Goal: Task Accomplishment & Management: Complete application form

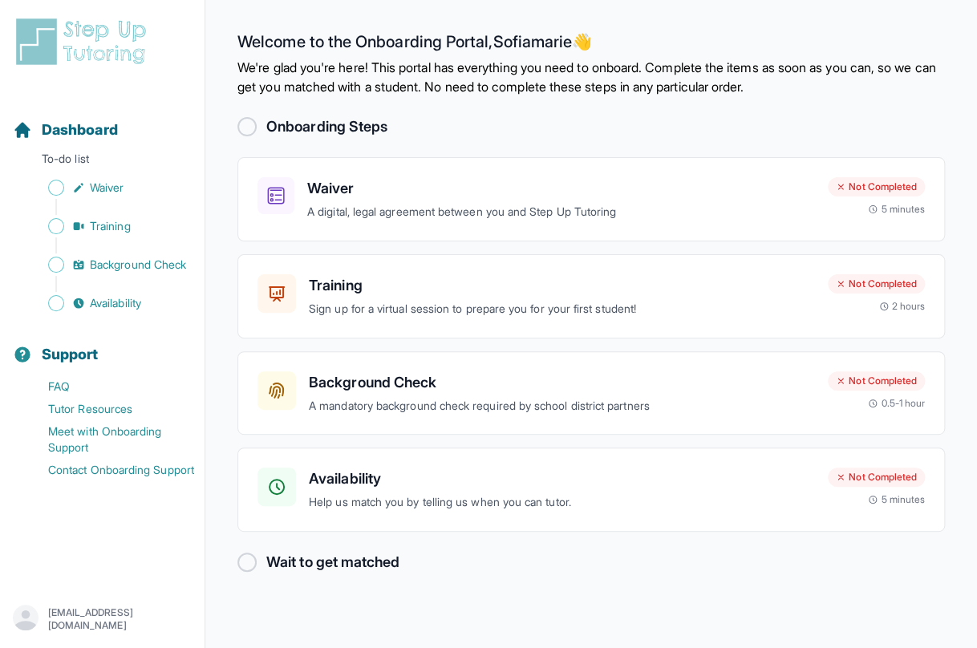
drag, startPoint x: 974, startPoint y: 34, endPoint x: 693, endPoint y: 22, distance: 281.7
click at [693, 22] on main "Welcome to the Onboarding Portal, [PERSON_NAME] 👋 We're glad you're here! This …" at bounding box center [590, 324] width 771 height 648
click at [683, 196] on h3 "Waiver" at bounding box center [561, 188] width 508 height 22
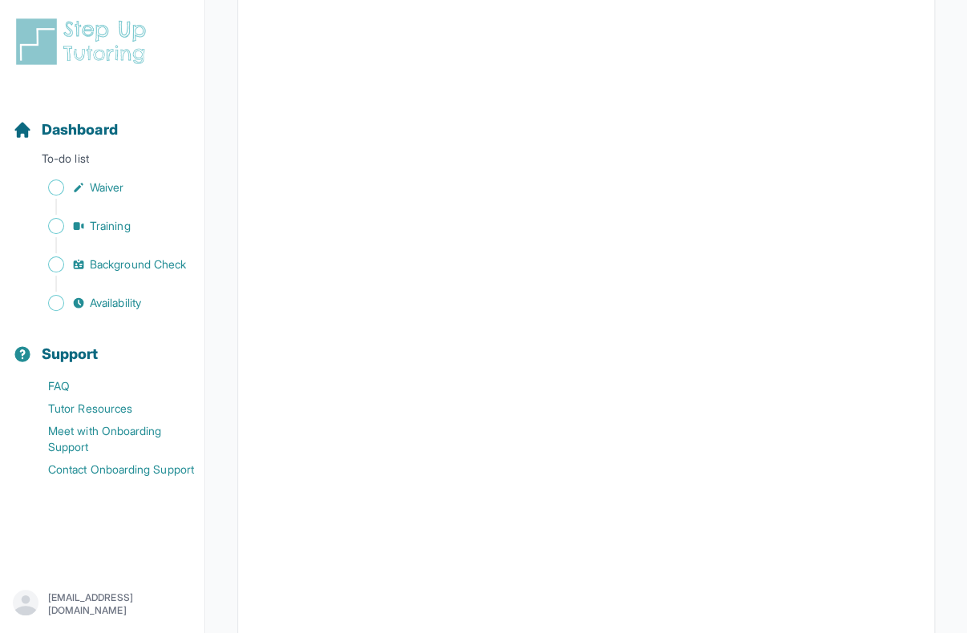
scroll to position [433, 0]
click at [47, 132] on span "Dashboard" at bounding box center [80, 130] width 76 height 22
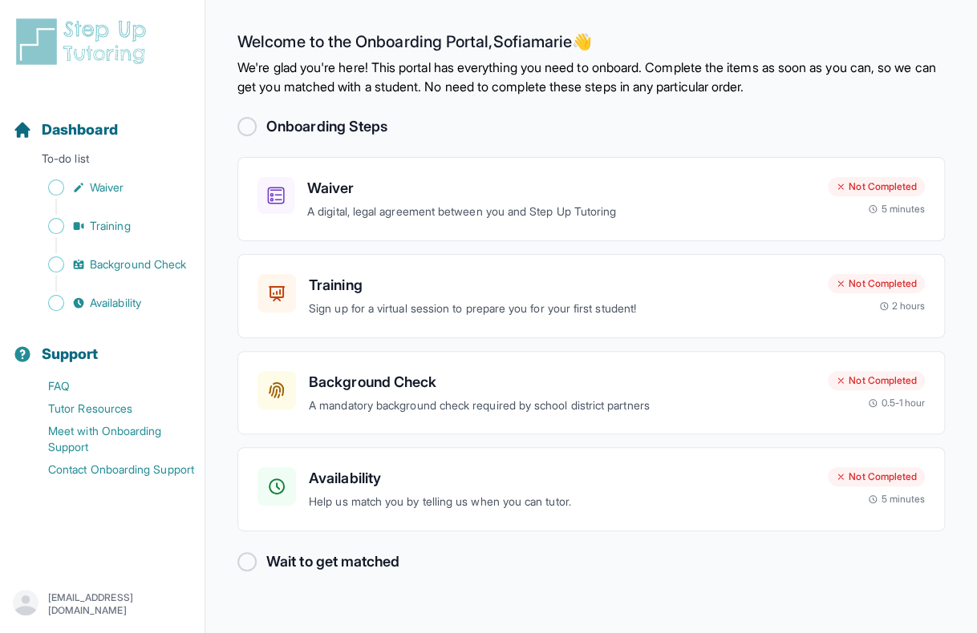
click at [613, 237] on div "Waiver A digital, legal agreement between you and Step Up Tutoring Not Complete…" at bounding box center [590, 199] width 707 height 84
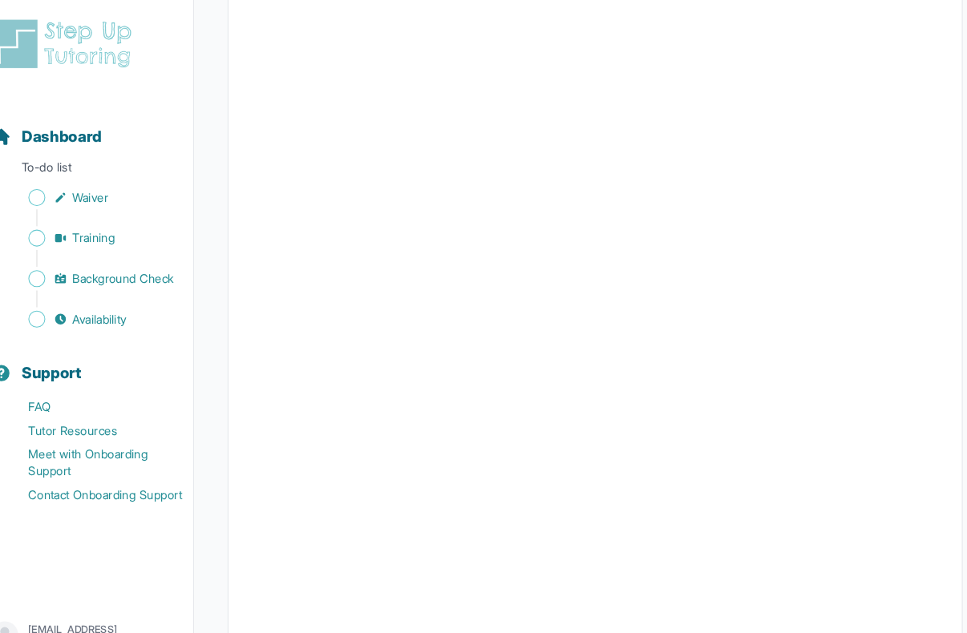
scroll to position [1865, 0]
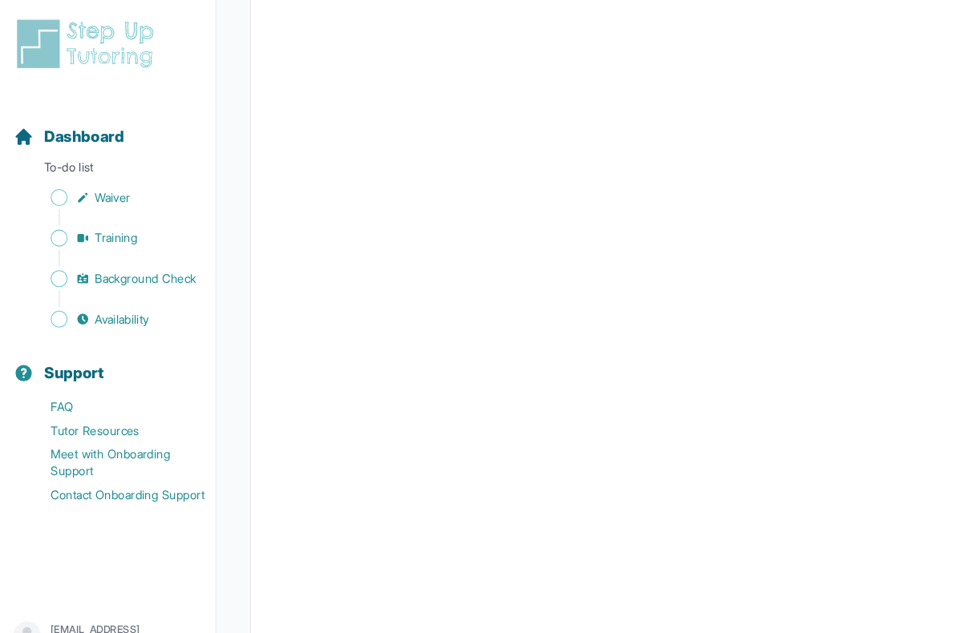
click at [58, 192] on span "Sidebar" at bounding box center [56, 188] width 16 height 16
click at [63, 185] on span "Sidebar" at bounding box center [56, 188] width 16 height 16
click at [33, 136] on link "Dashboard" at bounding box center [65, 130] width 105 height 22
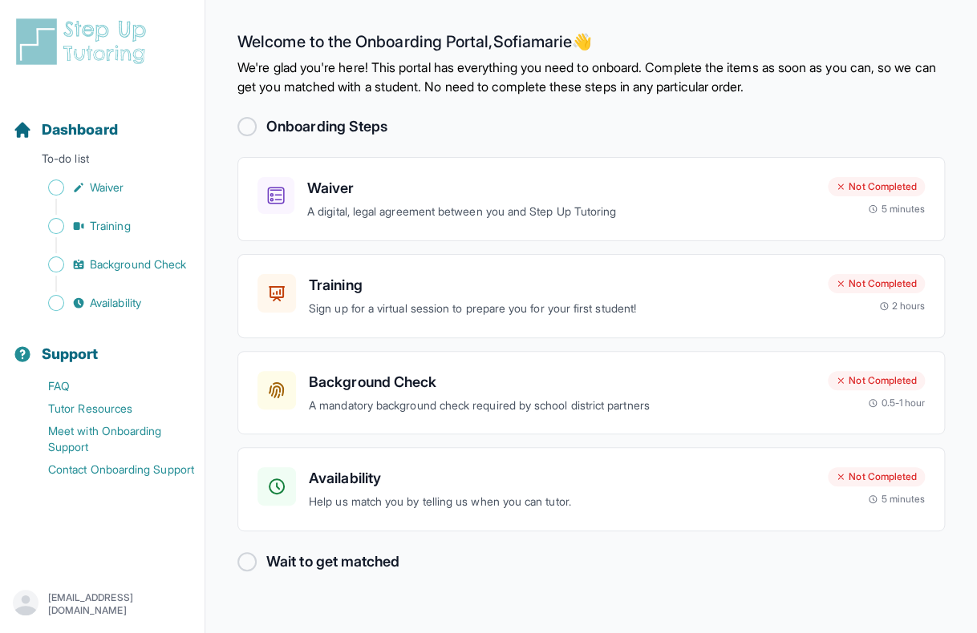
click at [221, 113] on main "Welcome to the Onboarding Portal, Sofiamarie 👋 We're glad you're here! This por…" at bounding box center [590, 316] width 771 height 633
click at [253, 135] on div "Onboarding Steps" at bounding box center [590, 126] width 707 height 22
click at [64, 188] on link "Waiver" at bounding box center [109, 187] width 192 height 22
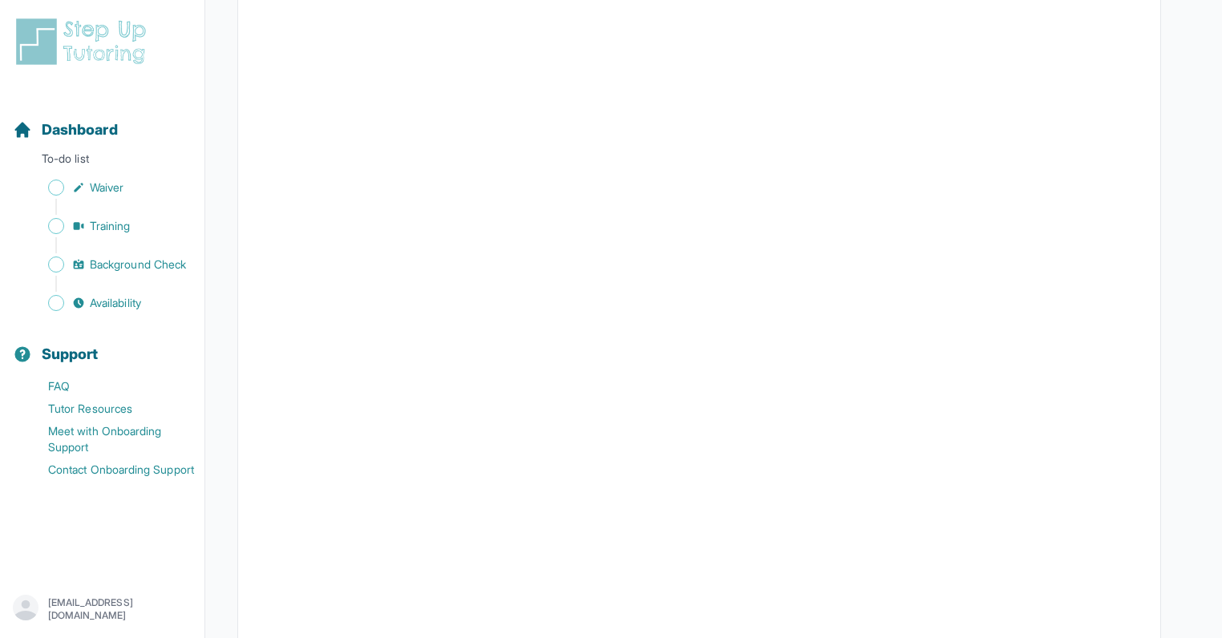
scroll to position [1214, 0]
click at [46, 130] on span "Dashboard" at bounding box center [80, 130] width 76 height 22
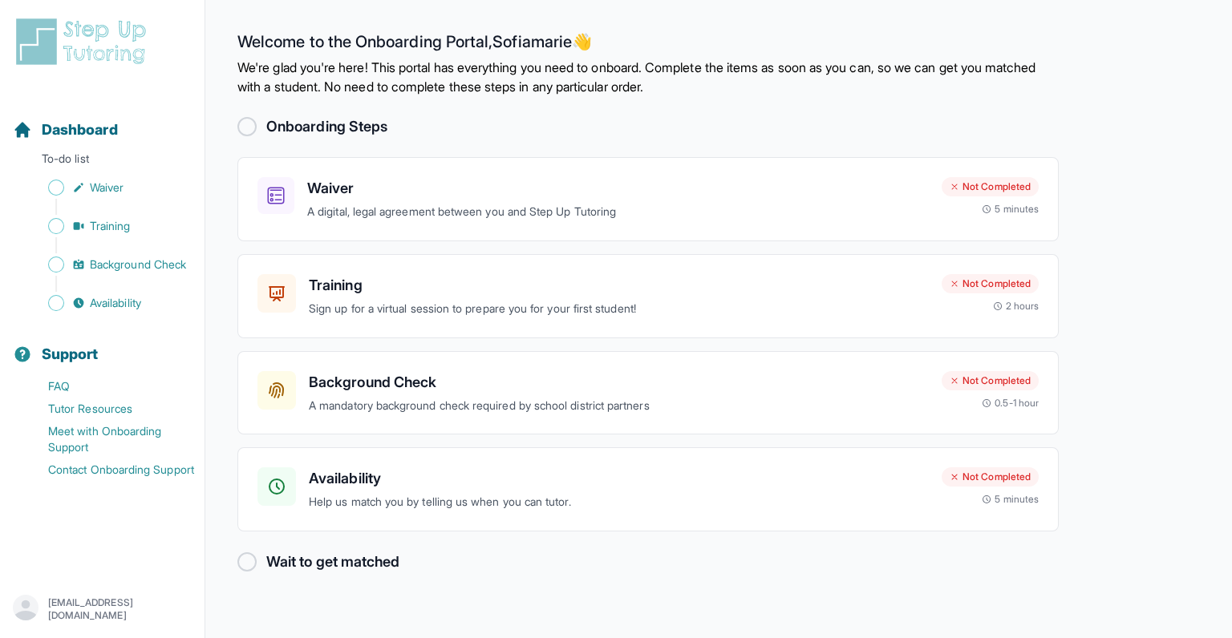
click at [546, 529] on div "Availability Help us match you by telling us when you can tutor. Not Completed …" at bounding box center [647, 489] width 821 height 84
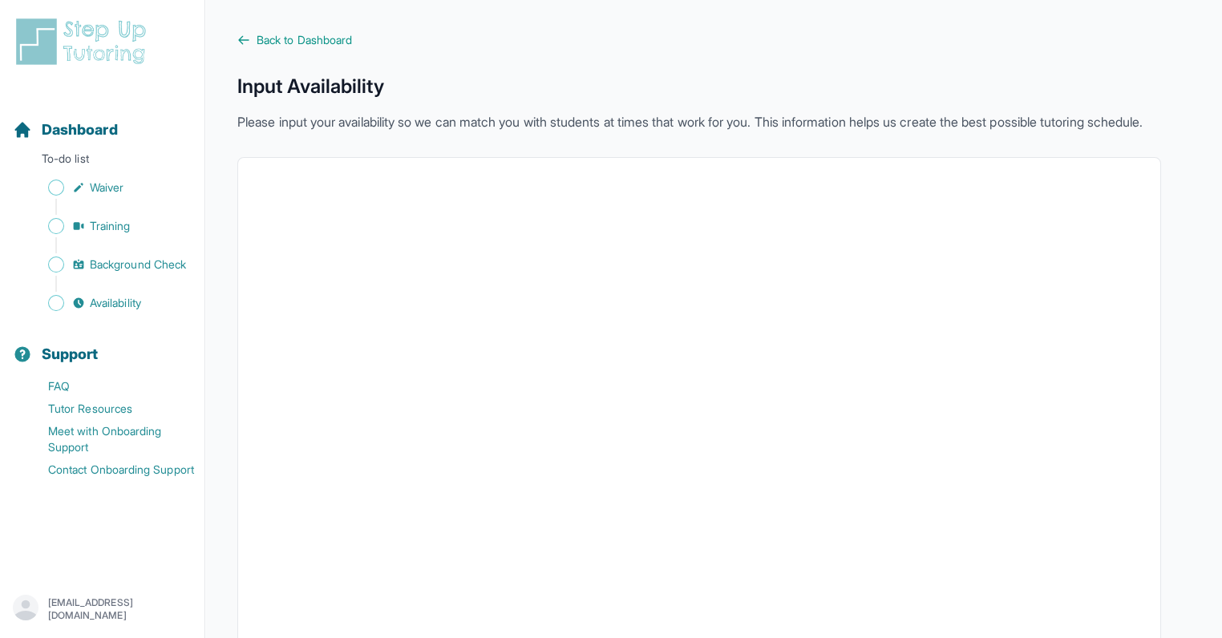
click at [865, 42] on link "Back to Dashboard" at bounding box center [699, 40] width 924 height 16
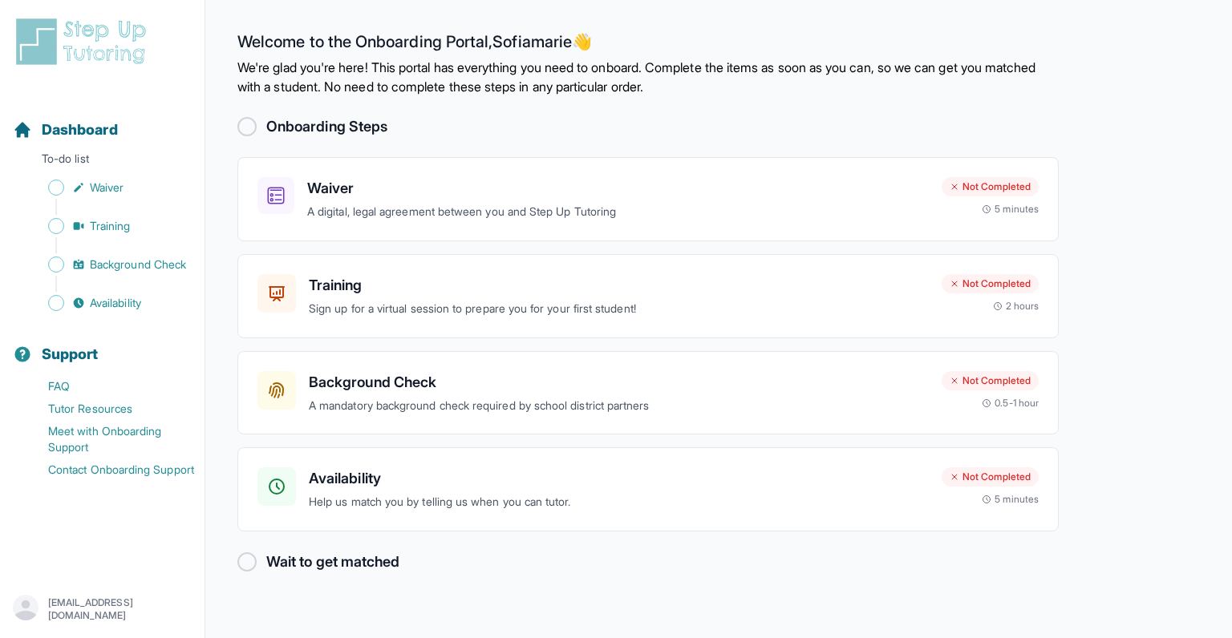
click at [976, 15] on main "Welcome to the Onboarding Portal, Sofiamarie 👋 We're glad you're here! This por…" at bounding box center [718, 319] width 1026 height 638
click at [0, 411] on nav "Dashboard To-do list Waiver Training Background Check Availability Support FAQ …" at bounding box center [102, 331] width 204 height 476
click at [0, 637] on div "[EMAIL_ADDRESS][DOMAIN_NAME]" at bounding box center [102, 610] width 204 height 56
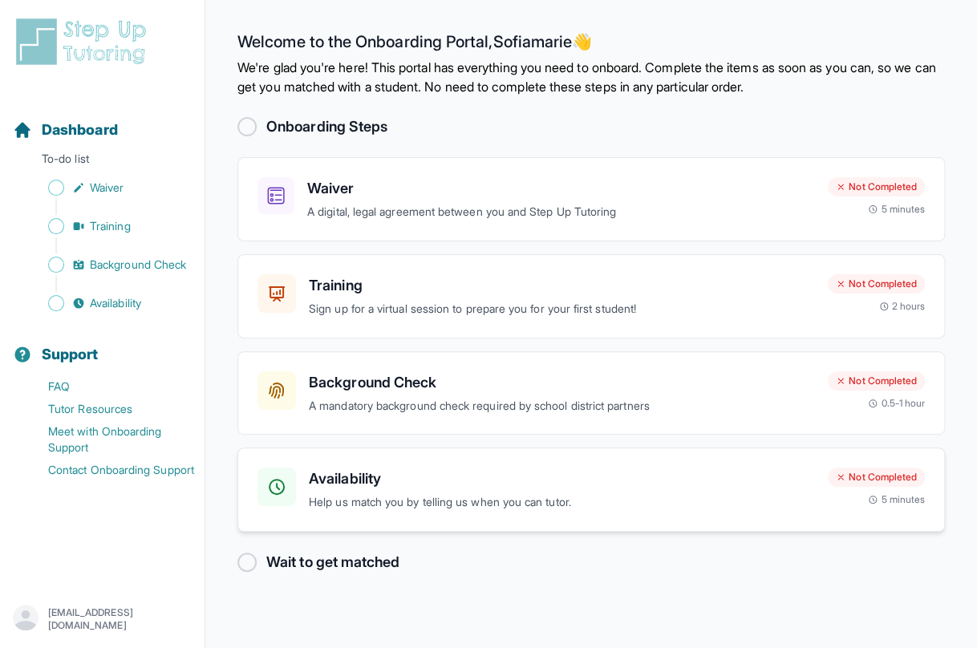
click at [366, 483] on h3 "Availability" at bounding box center [562, 478] width 506 height 22
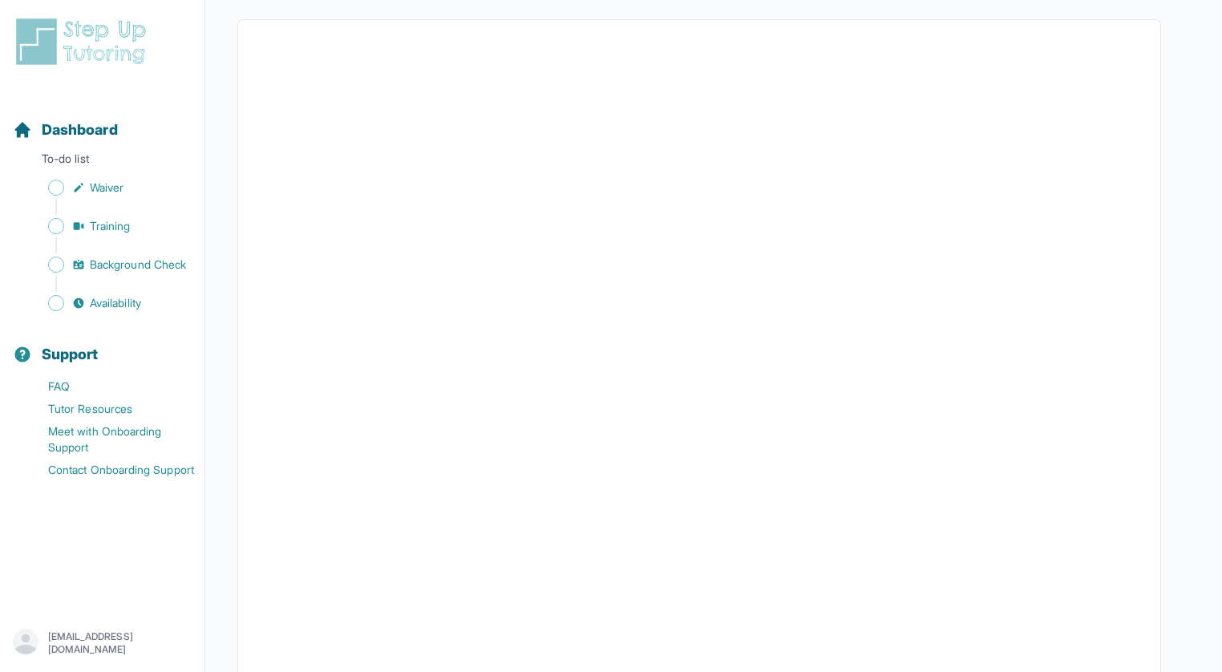
scroll to position [259, 0]
click at [61, 137] on span "Dashboard" at bounding box center [80, 130] width 76 height 22
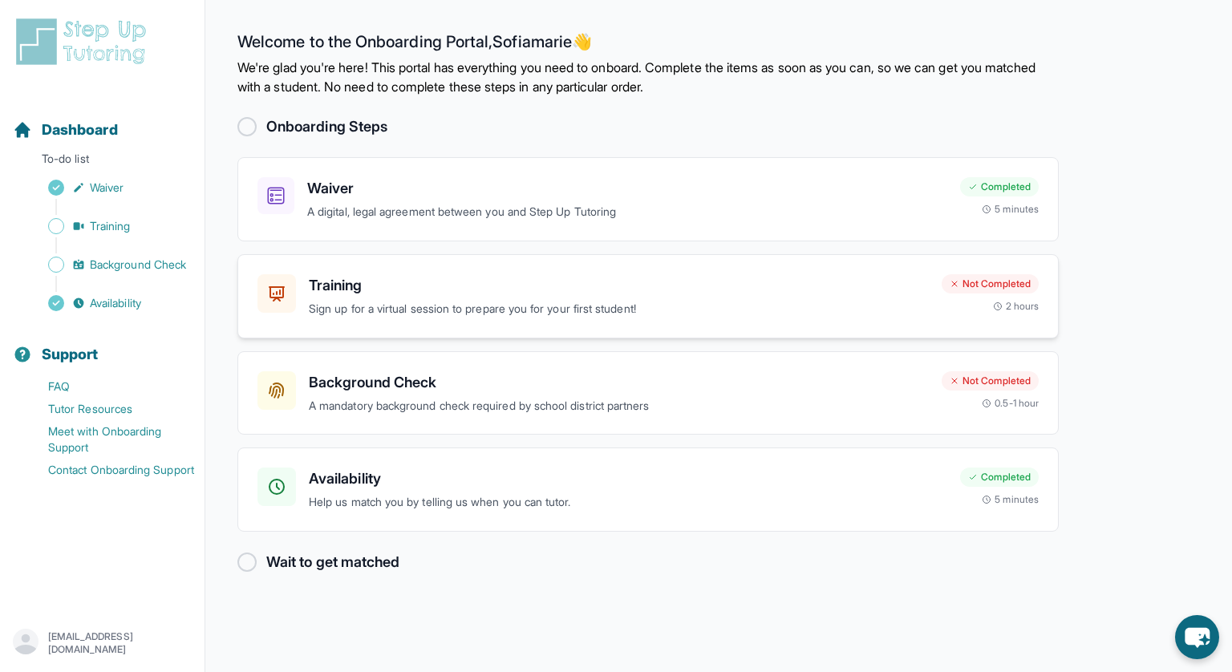
click at [391, 294] on h3 "Training" at bounding box center [619, 285] width 620 height 22
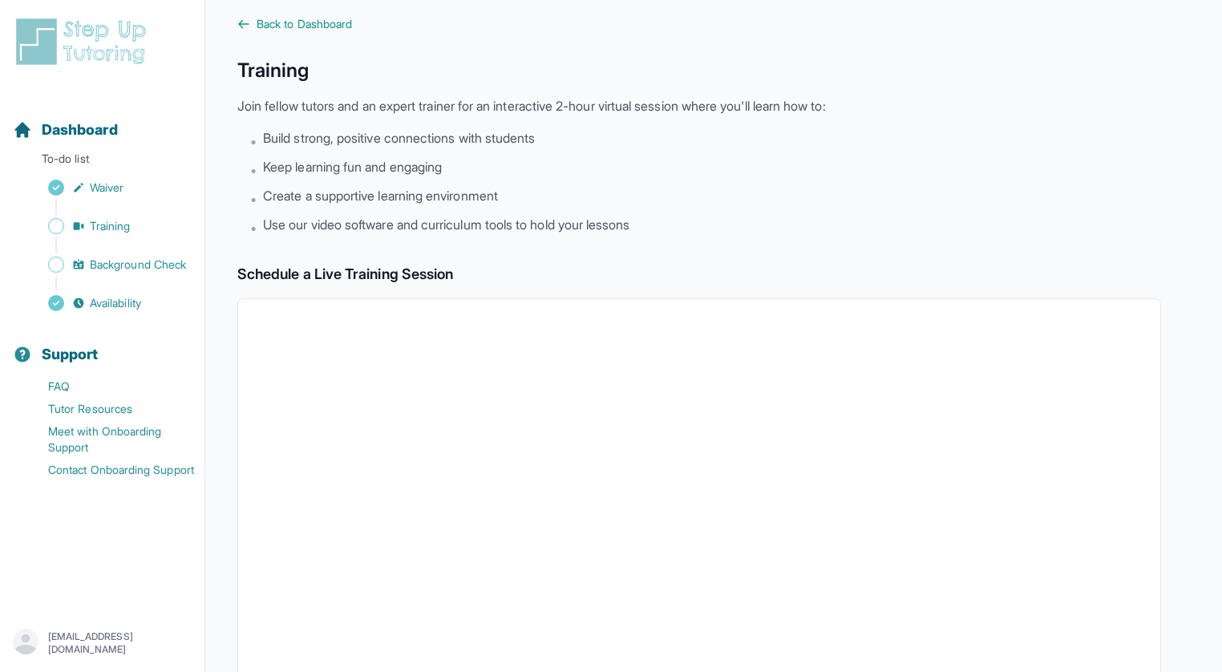
scroll to position [8, 0]
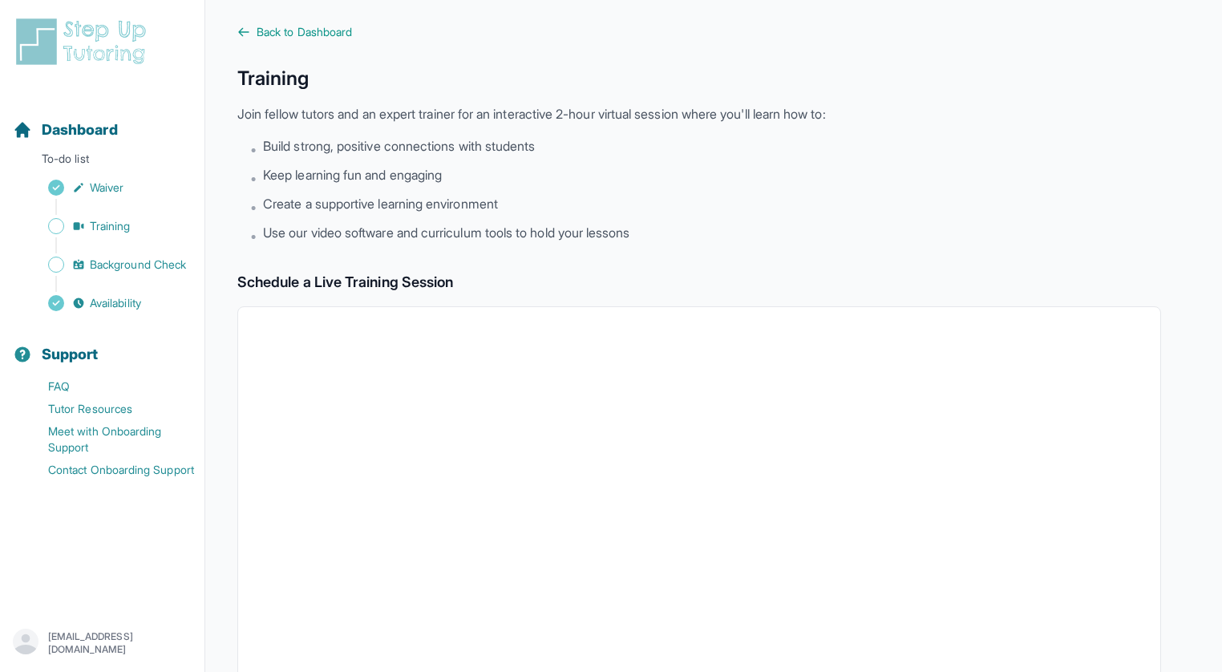
click at [498, 289] on h2 "Schedule a Live Training Session" at bounding box center [699, 282] width 924 height 22
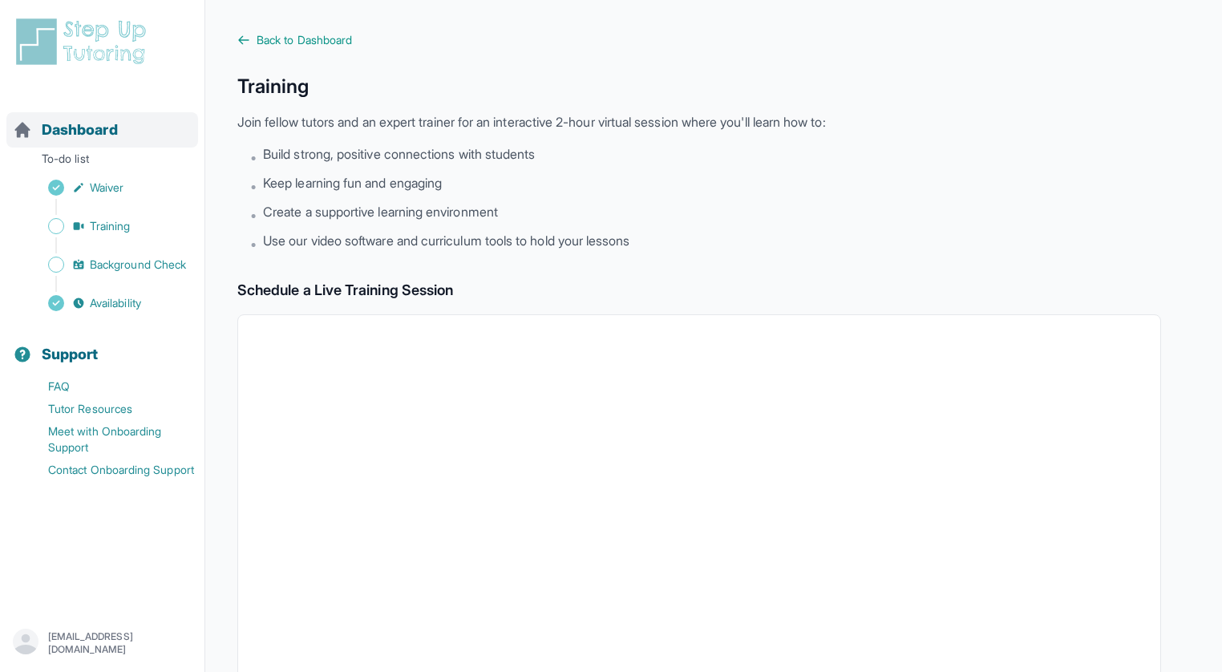
click at [67, 123] on span "Dashboard" at bounding box center [80, 130] width 76 height 22
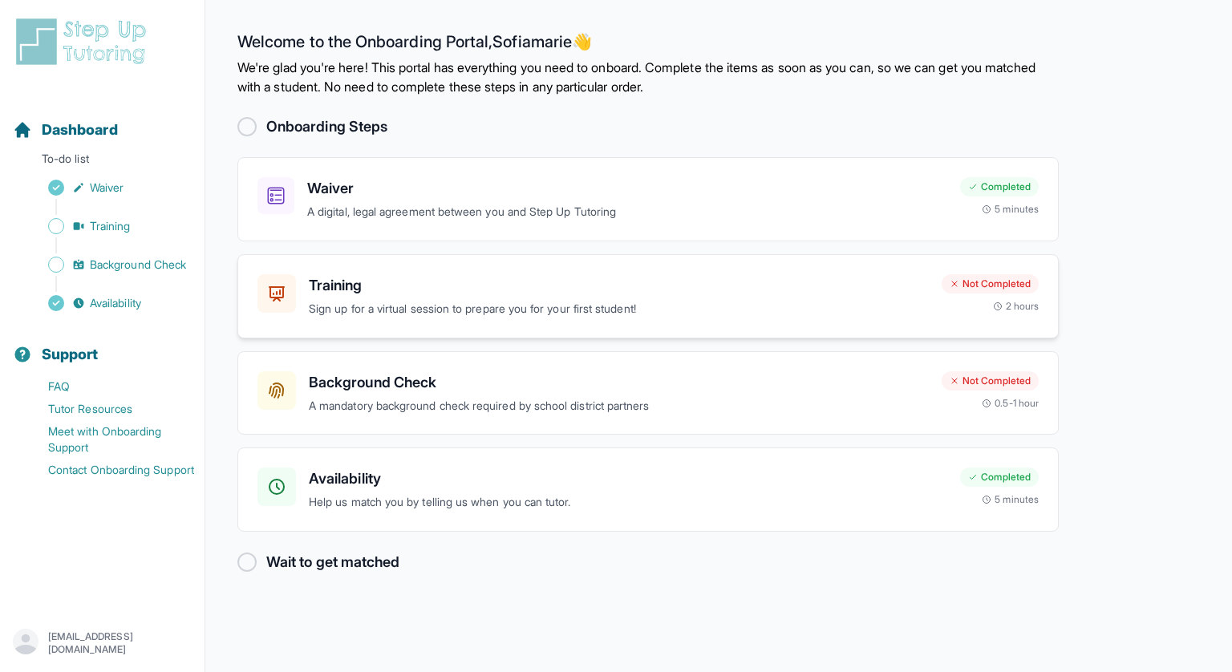
click at [496, 304] on p "Sign up for a virtual session to prepare you for your first student!" at bounding box center [619, 309] width 620 height 18
